Goal: Information Seeking & Learning: Understand process/instructions

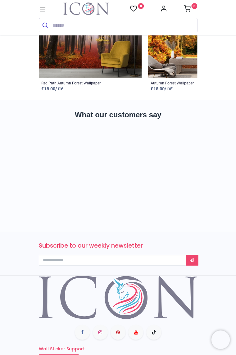
scroll to position [1931, 0]
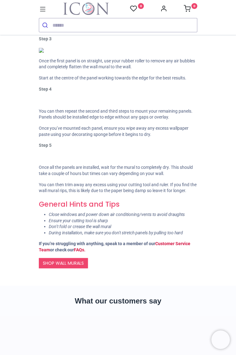
scroll to position [506, 0]
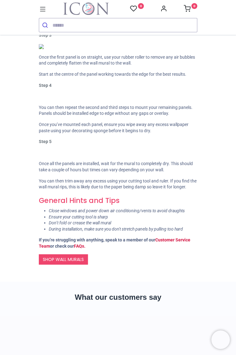
click at [80, 248] on link "FAQs." at bounding box center [79, 245] width 11 height 5
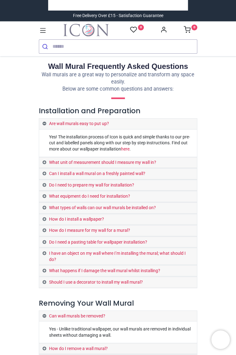
click at [43, 185] on link "Do I need to prepare my wall for installation?" at bounding box center [118, 185] width 158 height 11
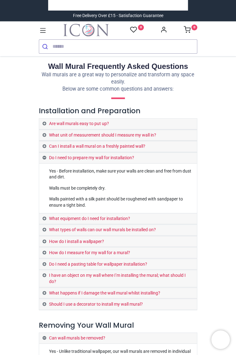
click at [44, 229] on link "What types of walls can our wall murals be installed on?" at bounding box center [118, 230] width 158 height 11
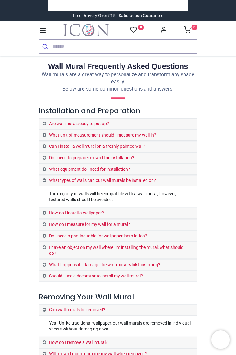
click at [44, 260] on link "What happens if I damage the wall mural whilst installing?" at bounding box center [118, 265] width 158 height 11
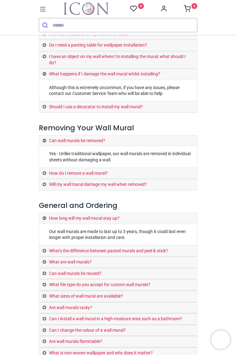
scroll to position [148, 0]
click at [44, 245] on link "What's the difference between pasted murals and peel & stick?" at bounding box center [118, 250] width 158 height 11
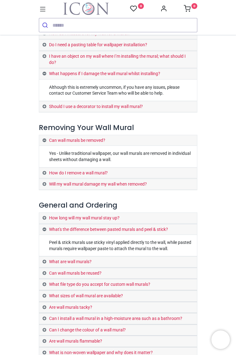
click at [44, 256] on link "What are wall murals?" at bounding box center [118, 261] width 158 height 11
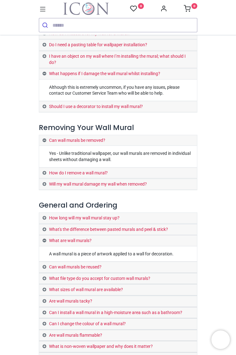
click at [44, 273] on link "What file type do you accept for custom wall murals?" at bounding box center [118, 278] width 158 height 11
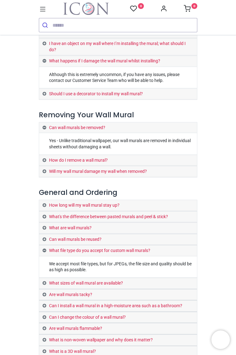
scroll to position [168, 0]
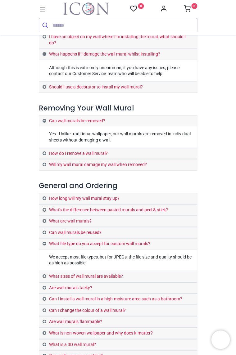
click at [43, 271] on link "What sizes of wall mural are available?" at bounding box center [118, 276] width 158 height 11
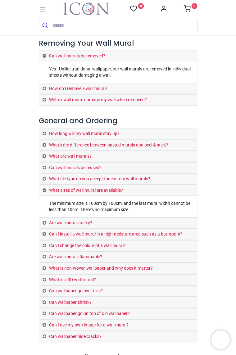
scroll to position [233, 0]
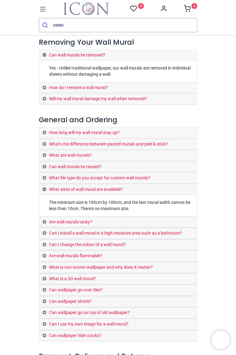
click at [43, 319] on link "Can I use my own image for a wall mural?" at bounding box center [118, 324] width 158 height 11
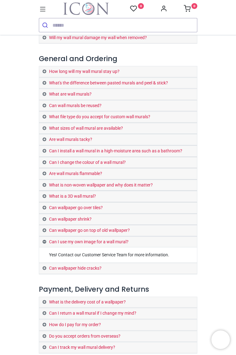
scroll to position [296, 0]
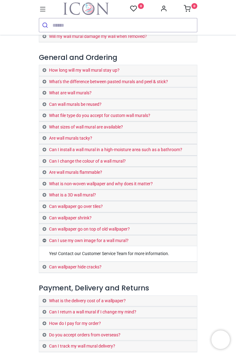
click at [45, 296] on link "What is the delivery cost of a wallpaper?" at bounding box center [118, 301] width 158 height 11
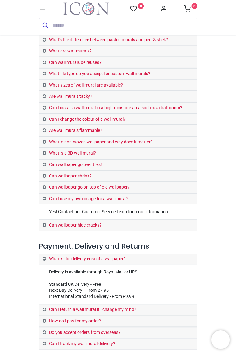
scroll to position [341, 0]
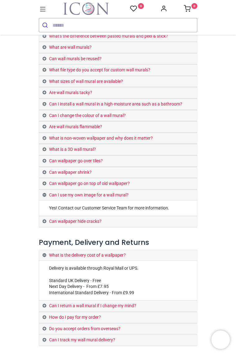
click at [52, 312] on link "Can I return a wall mural if I change my mind?" at bounding box center [118, 306] width 158 height 11
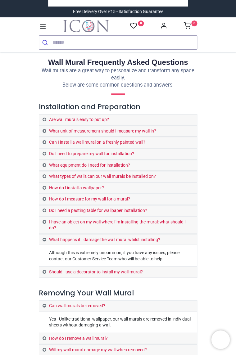
scroll to position [0, 0]
